Goal: Task Accomplishment & Management: Complete application form

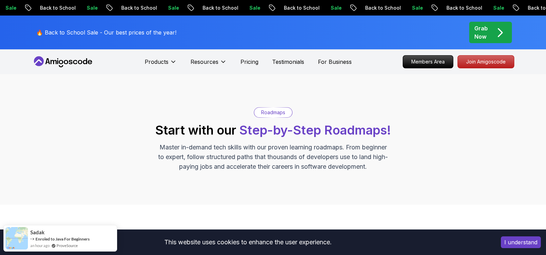
click at [490, 30] on div "Grab Now" at bounding box center [491, 32] width 32 height 17
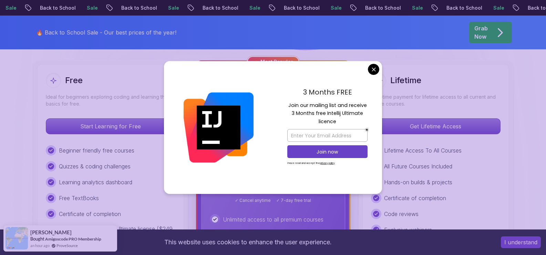
scroll to position [179, 0]
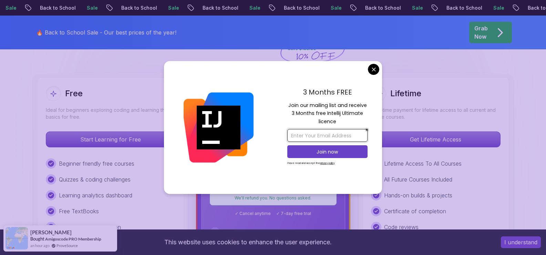
click at [334, 139] on input "email" at bounding box center [328, 135] width 80 height 13
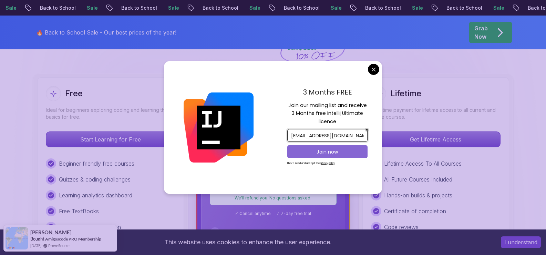
type input "cdhonrado3@gmail.com"
click at [332, 150] on p "Join now" at bounding box center [327, 151] width 65 height 7
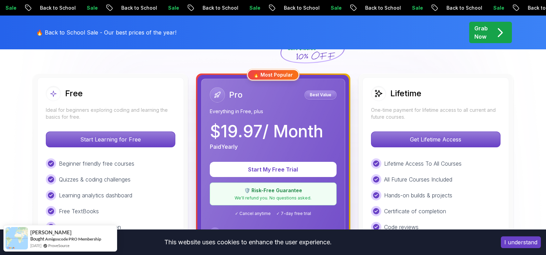
drag, startPoint x: 541, startPoint y: 80, endPoint x: 539, endPoint y: 105, distance: 25.6
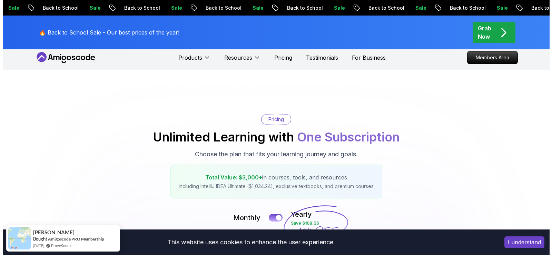
scroll to position [0, 0]
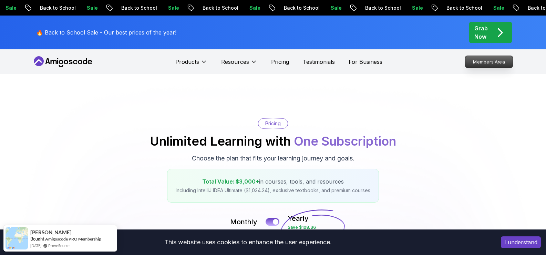
click at [489, 63] on p "Members Area" at bounding box center [489, 62] width 48 height 12
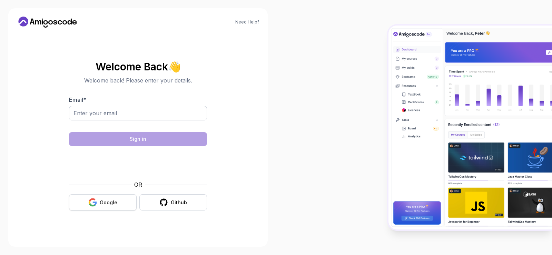
click at [104, 201] on div "Google" at bounding box center [109, 202] width 18 height 7
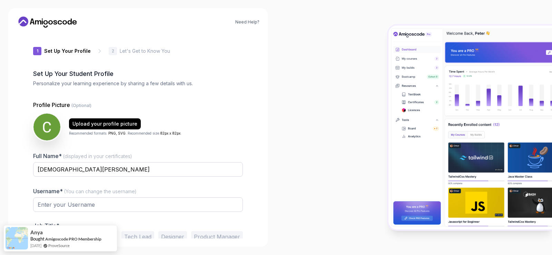
type input "calmwolf22680"
click at [112, 53] on p "2" at bounding box center [113, 51] width 2 height 4
click at [98, 49] on icon at bounding box center [99, 51] width 7 height 7
drag, startPoint x: 98, startPoint y: 49, endPoint x: 109, endPoint y: 52, distance: 11.2
click at [98, 49] on icon at bounding box center [99, 51] width 7 height 7
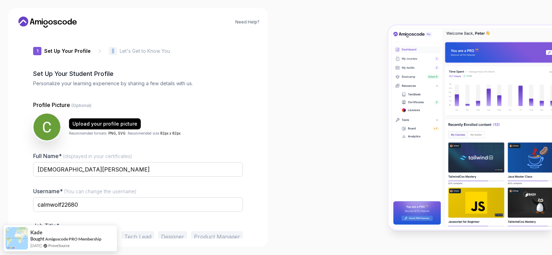
click at [112, 52] on p "2" at bounding box center [113, 51] width 2 height 4
click at [296, 142] on div at bounding box center [414, 127] width 276 height 255
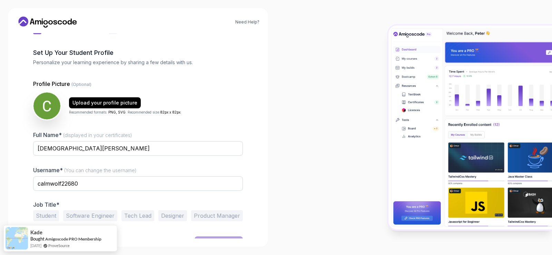
scroll to position [33, 0]
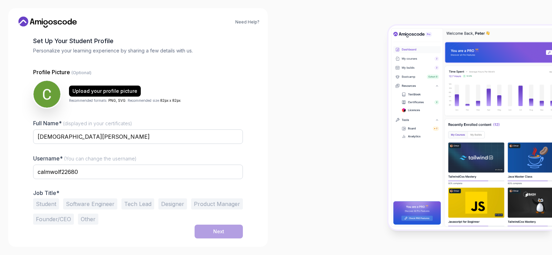
click at [40, 202] on button "Student" at bounding box center [46, 203] width 26 height 11
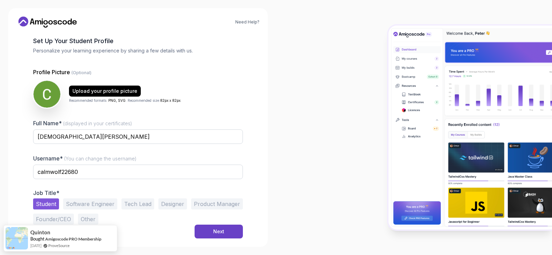
click at [93, 204] on button "Software Engineer" at bounding box center [90, 203] width 54 height 11
drag, startPoint x: 53, startPoint y: 202, endPoint x: 58, endPoint y: 205, distance: 5.7
click at [53, 202] on button "Student" at bounding box center [46, 203] width 26 height 11
click at [89, 206] on button "Software Engineer" at bounding box center [90, 203] width 54 height 11
click at [53, 202] on button "Student" at bounding box center [46, 203] width 26 height 11
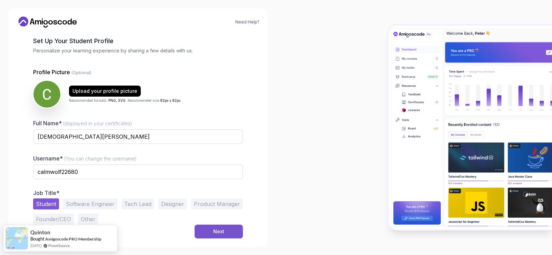
click at [215, 231] on div "Next" at bounding box center [218, 231] width 11 height 7
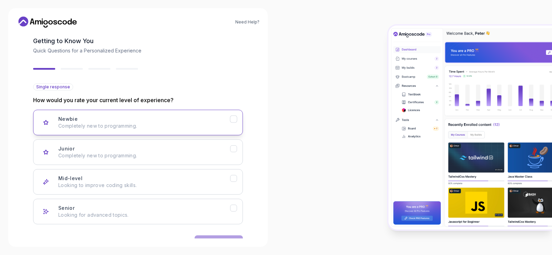
click at [168, 126] on p "Completely new to programming." at bounding box center [144, 125] width 172 height 7
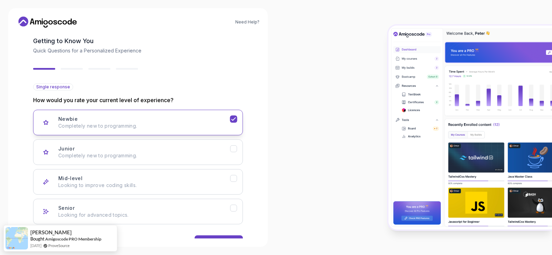
click at [183, 123] on p "Completely new to programming." at bounding box center [144, 125] width 172 height 7
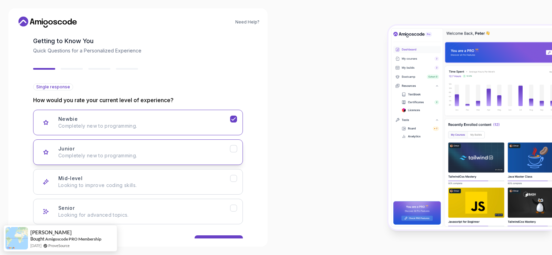
click at [201, 156] on p "Completely new to programming." at bounding box center [144, 155] width 172 height 7
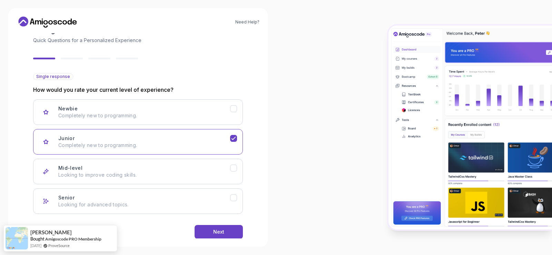
scroll to position [54, 0]
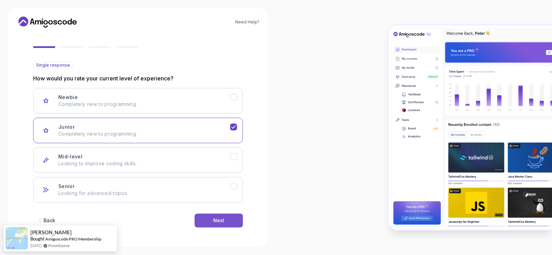
click at [226, 218] on button "Next" at bounding box center [218, 220] width 48 height 14
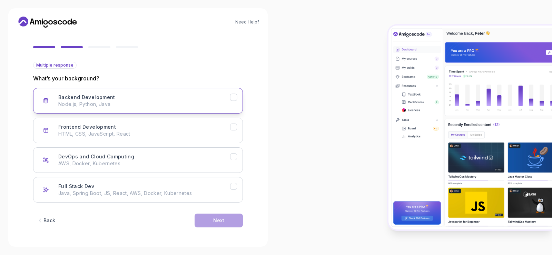
click at [179, 105] on p "Node.js, Python, Java" at bounding box center [144, 104] width 172 height 7
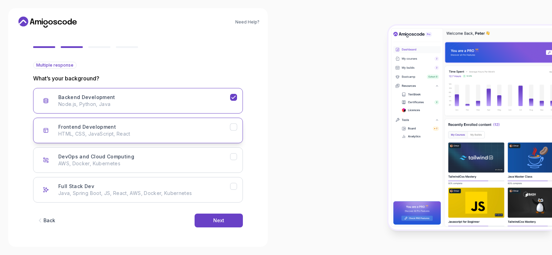
click at [177, 133] on p "HTML, CSS, JavaScript, React" at bounding box center [144, 133] width 172 height 7
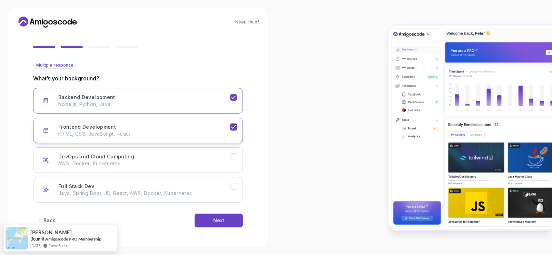
click at [189, 129] on div "Frontend Development HTML, CSS, JavaScript, React" at bounding box center [144, 130] width 172 height 14
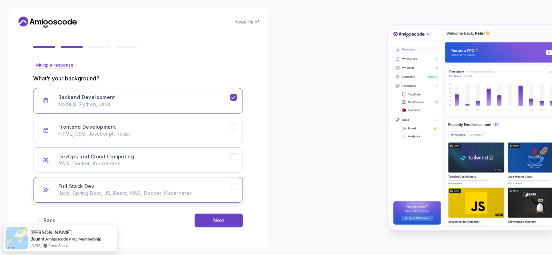
click at [171, 194] on p "Java, Spring Boot, JS, React, AWS, Docker, Kubernetes" at bounding box center [144, 193] width 172 height 7
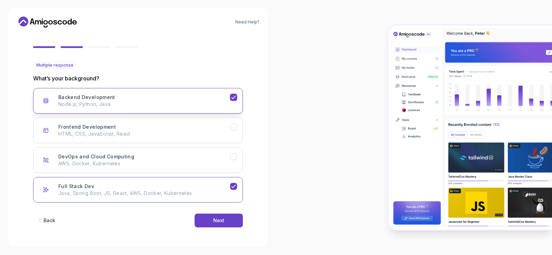
click at [144, 103] on p "Node.js, Python, Java" at bounding box center [144, 104] width 172 height 7
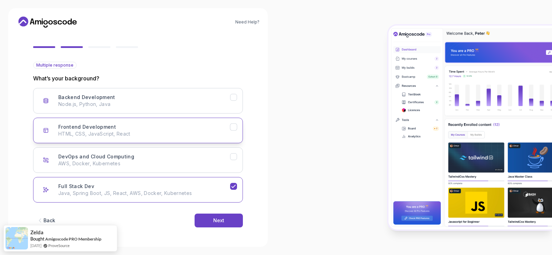
click at [144, 135] on p "HTML, CSS, JavaScript, React" at bounding box center [144, 133] width 172 height 7
click at [167, 188] on div "Full Stack Dev Java, Spring Boot, JS, React, AWS, Docker, Kubernetes" at bounding box center [144, 190] width 172 height 14
click at [167, 103] on p "Node.js, Python, Java" at bounding box center [144, 104] width 172 height 7
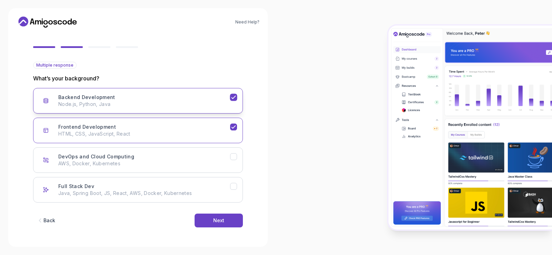
click at [173, 106] on p "Node.js, Python, Java" at bounding box center [144, 104] width 172 height 7
click at [221, 220] on div "Next" at bounding box center [218, 220] width 11 height 7
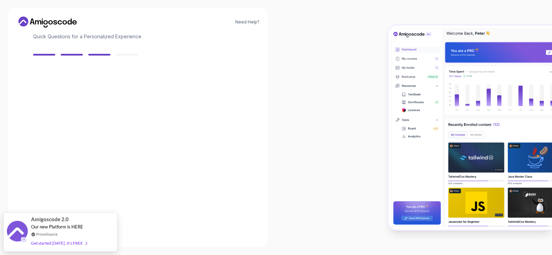
scroll to position [46, 0]
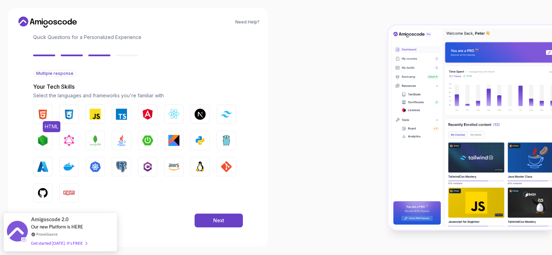
drag, startPoint x: 44, startPoint y: 111, endPoint x: 50, endPoint y: 113, distance: 6.8
click at [44, 111] on img "button" at bounding box center [42, 114] width 11 height 11
click at [67, 112] on img "button" at bounding box center [68, 114] width 11 height 11
click at [95, 117] on img "button" at bounding box center [95, 114] width 11 height 11
click at [150, 139] on img "button" at bounding box center [147, 140] width 11 height 11
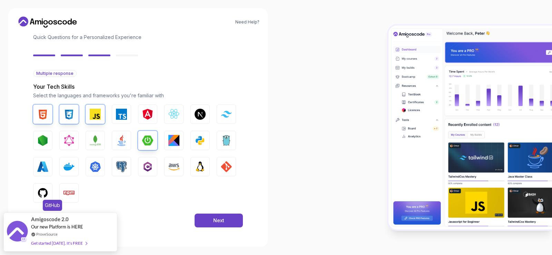
click at [40, 191] on img "button" at bounding box center [42, 192] width 11 height 11
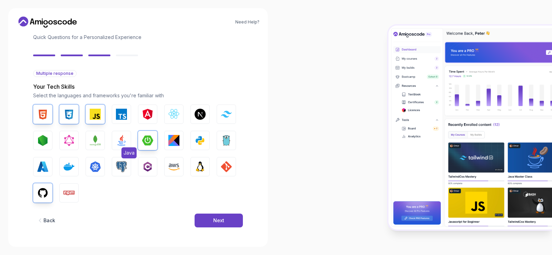
click at [122, 140] on img "button" at bounding box center [121, 140] width 11 height 11
click at [215, 218] on div "Next" at bounding box center [218, 220] width 11 height 7
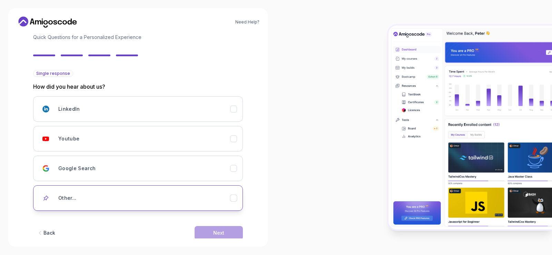
click at [184, 200] on div "Other..." at bounding box center [144, 198] width 172 height 14
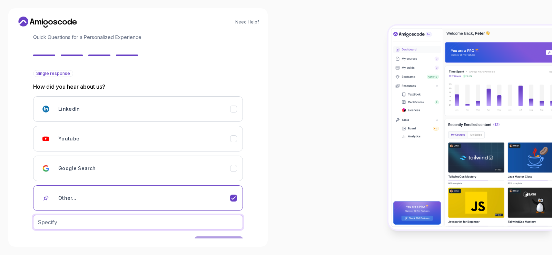
click at [198, 225] on input "text" at bounding box center [138, 222] width 210 height 14
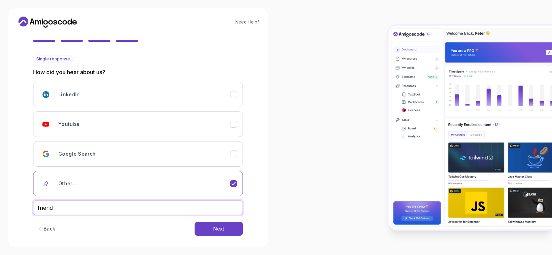
scroll to position [69, 0]
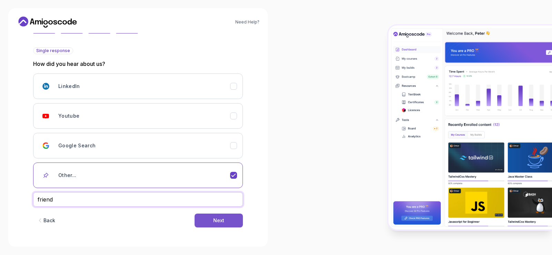
type input "friend"
click at [213, 223] on div "Next" at bounding box center [218, 220] width 11 height 7
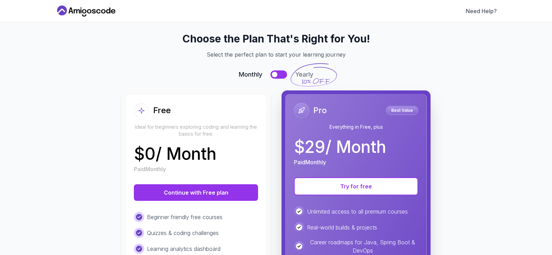
scroll to position [0, 0]
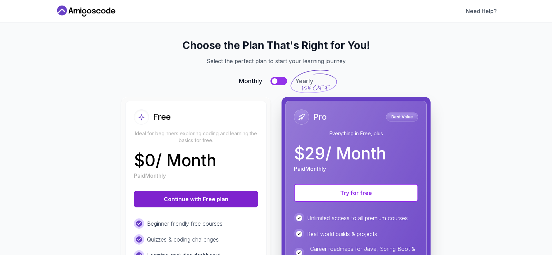
click at [194, 199] on button "Continue with Free plan" at bounding box center [196, 199] width 124 height 17
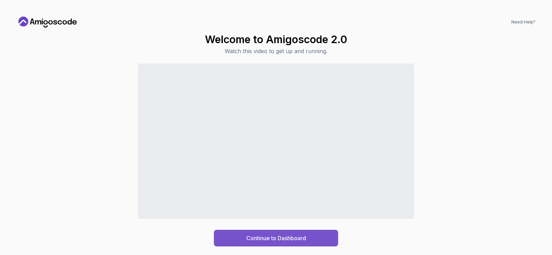
click at [275, 237] on div "Continue to Dashboard" at bounding box center [276, 238] width 60 height 8
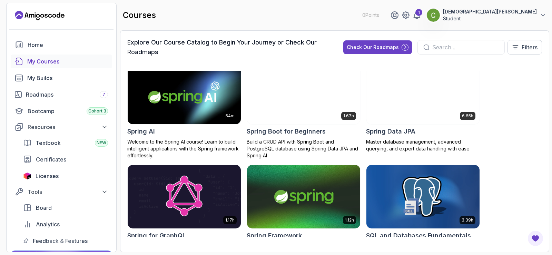
scroll to position [1259, 0]
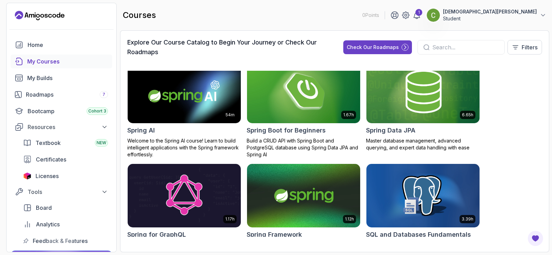
drag, startPoint x: 497, startPoint y: 141, endPoint x: 503, endPoint y: 115, distance: 26.8
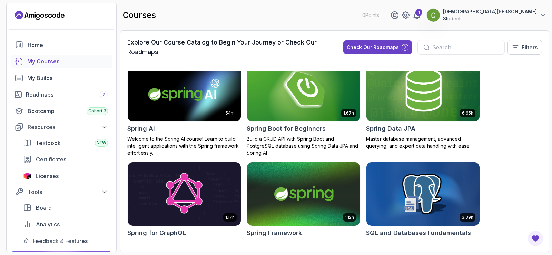
scroll to position [1246, 0]
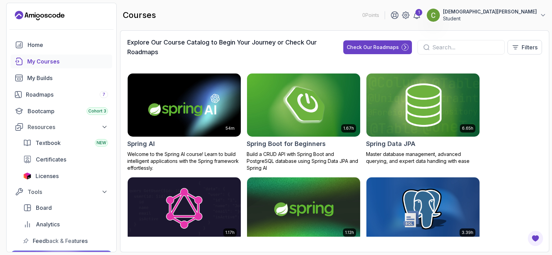
drag, startPoint x: 518, startPoint y: 169, endPoint x: 527, endPoint y: 119, distance: 50.8
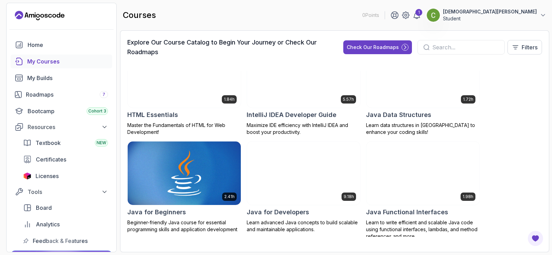
scroll to position [0, 0]
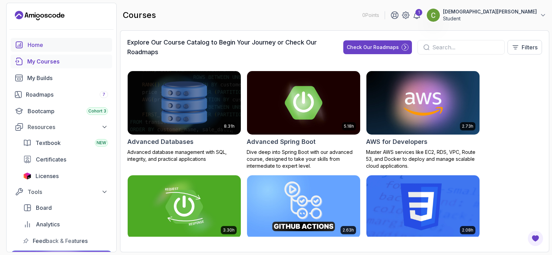
click at [46, 41] on div "Home" at bounding box center [68, 45] width 80 height 8
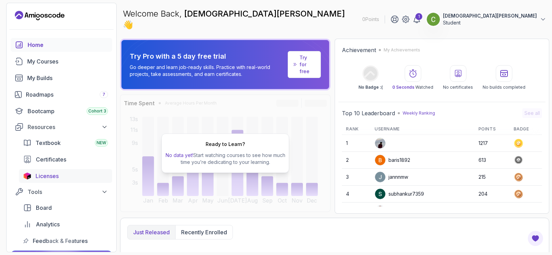
click at [63, 171] on link "Licenses" at bounding box center [65, 176] width 93 height 14
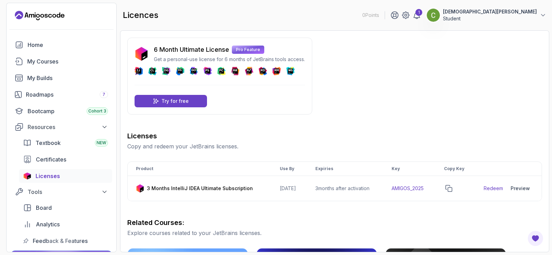
click at [409, 101] on div "6 Month Ultimate License Pro Feature Get a personal-use license for 6 months of…" at bounding box center [334, 246] width 414 height 416
click at [177, 100] on p "Try for free" at bounding box center [174, 101] width 27 height 7
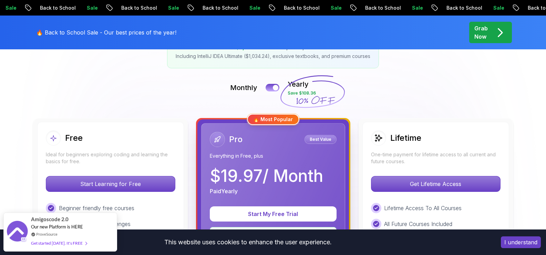
scroll to position [126, 0]
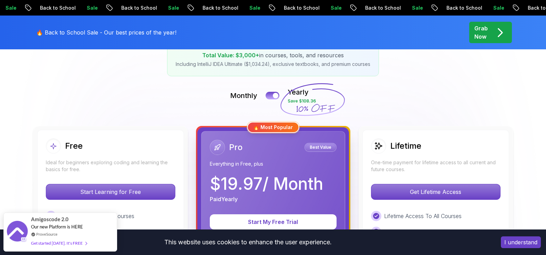
drag, startPoint x: 403, startPoint y: 101, endPoint x: 108, endPoint y: 101, distance: 294.4
click at [107, 99] on div "Monthly Yearly Save $108.36" at bounding box center [273, 95] width 483 height 17
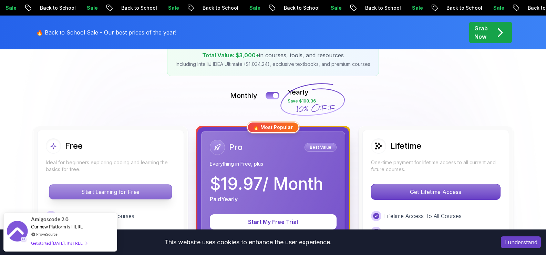
click at [122, 192] on p "Start Learning for Free" at bounding box center [110, 191] width 122 height 14
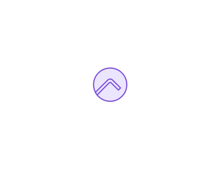
click at [202, 135] on div at bounding box center [110, 84] width 220 height 169
